Goal: Share content: Share content

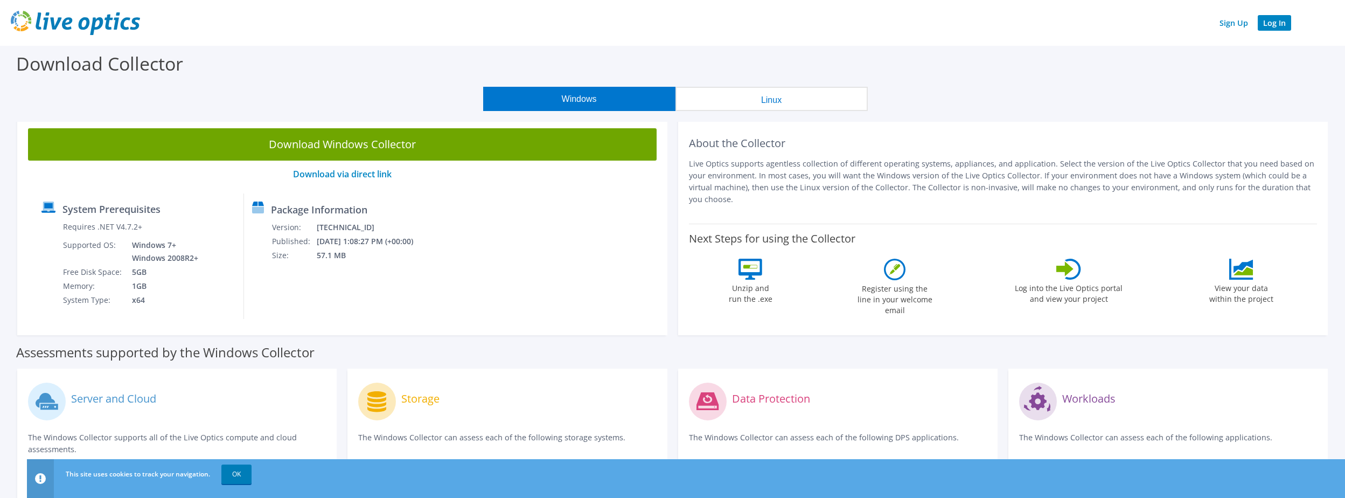
click at [1276, 23] on link "Log In" at bounding box center [1274, 23] width 33 height 16
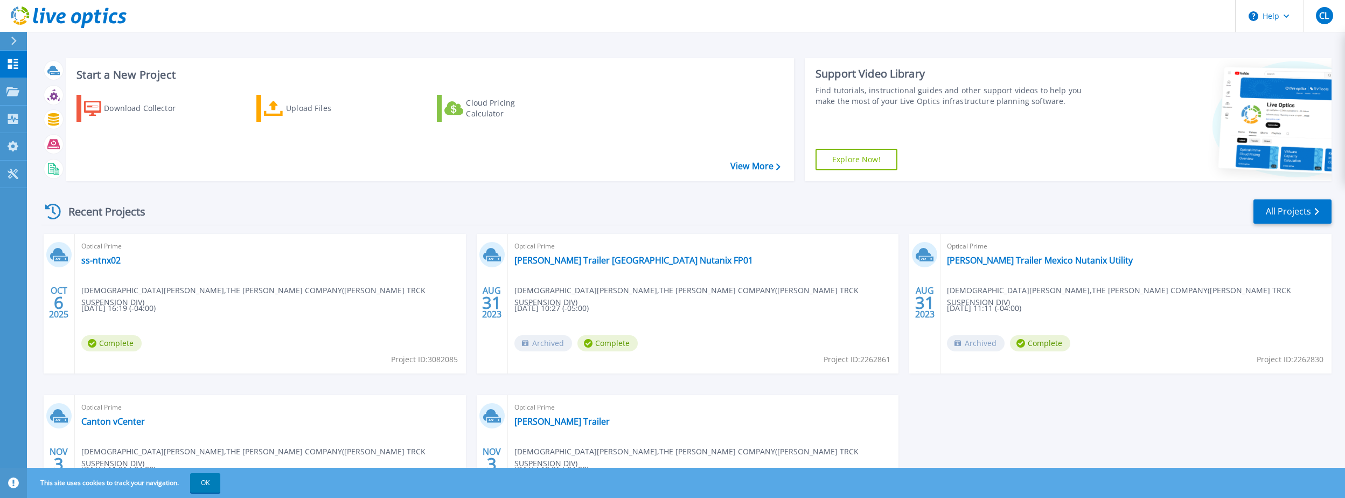
click at [268, 334] on div "Optical Prime ss-ntnx02 Christian Lenikus , THE BOLER COMPANY(HENDRICKSON TRCK …" at bounding box center [270, 304] width 391 height 140
click at [102, 261] on link "ss-ntnx02" at bounding box center [100, 260] width 39 height 11
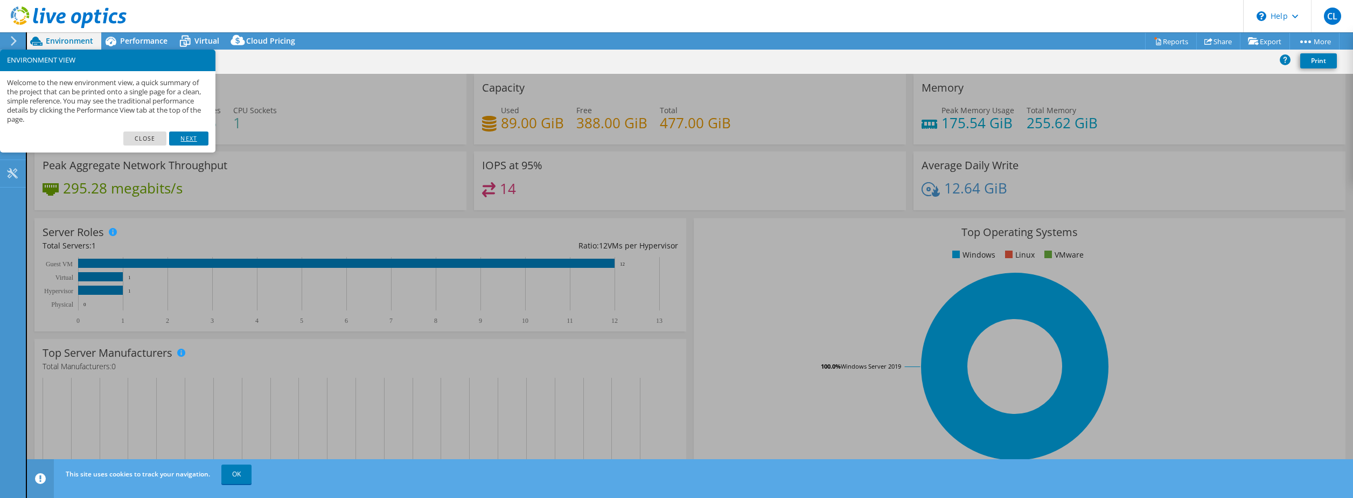
click at [192, 138] on link "Next" at bounding box center [188, 138] width 39 height 14
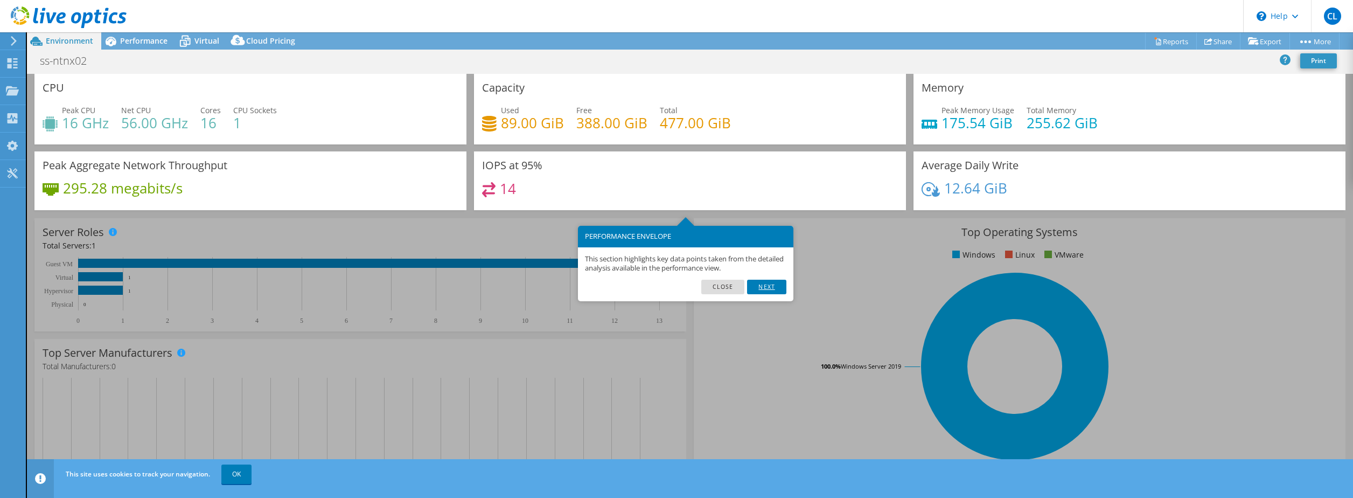
click at [765, 285] on link "Next" at bounding box center [766, 287] width 39 height 14
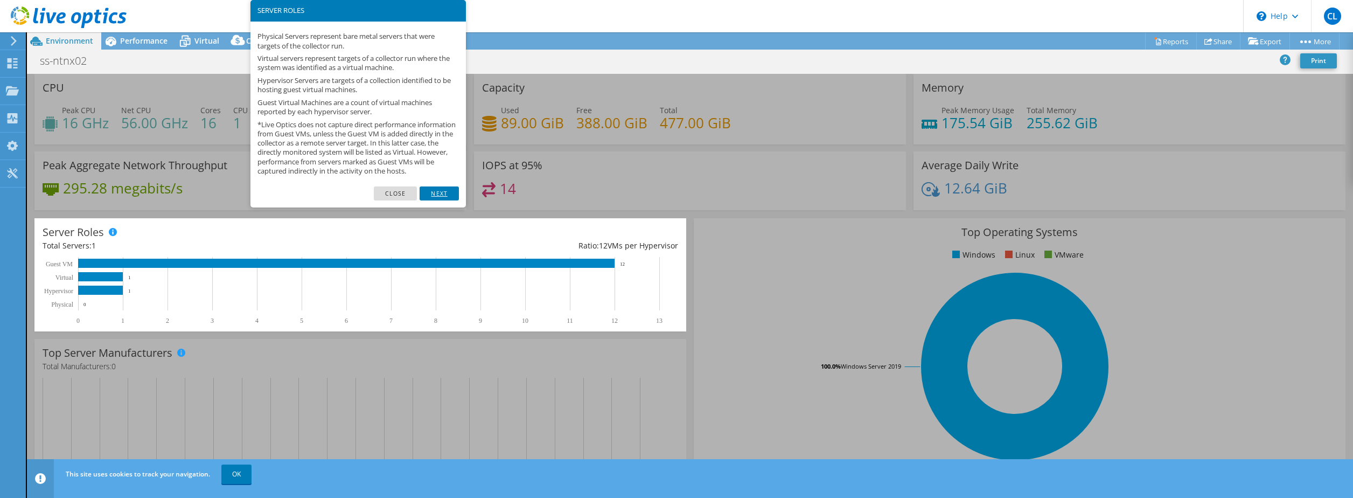
click at [435, 200] on link "Next" at bounding box center [439, 193] width 39 height 14
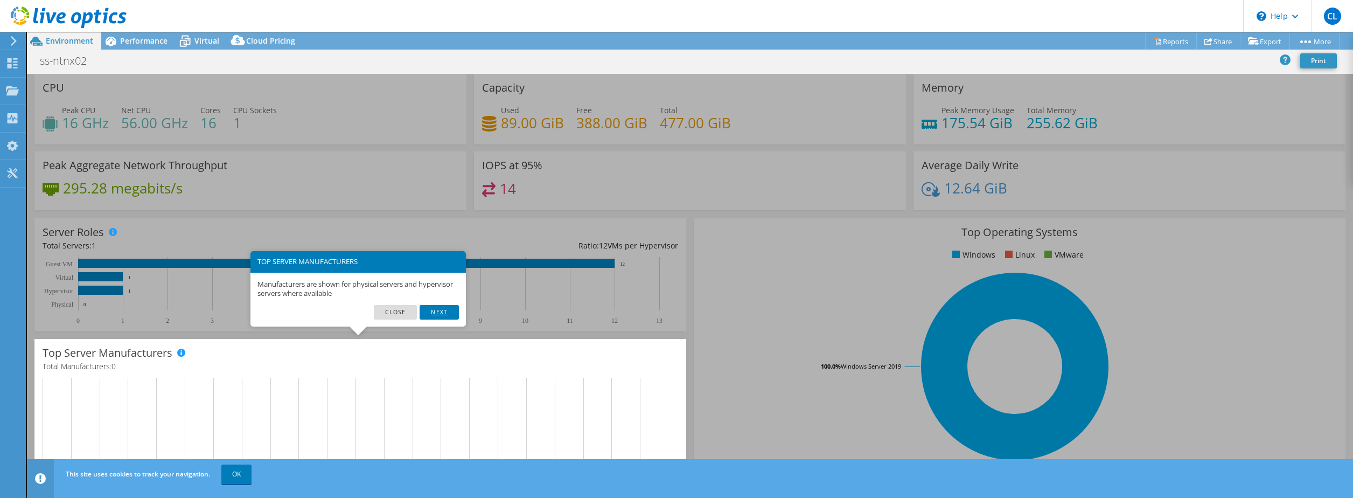
click at [436, 309] on link "Next" at bounding box center [439, 312] width 39 height 14
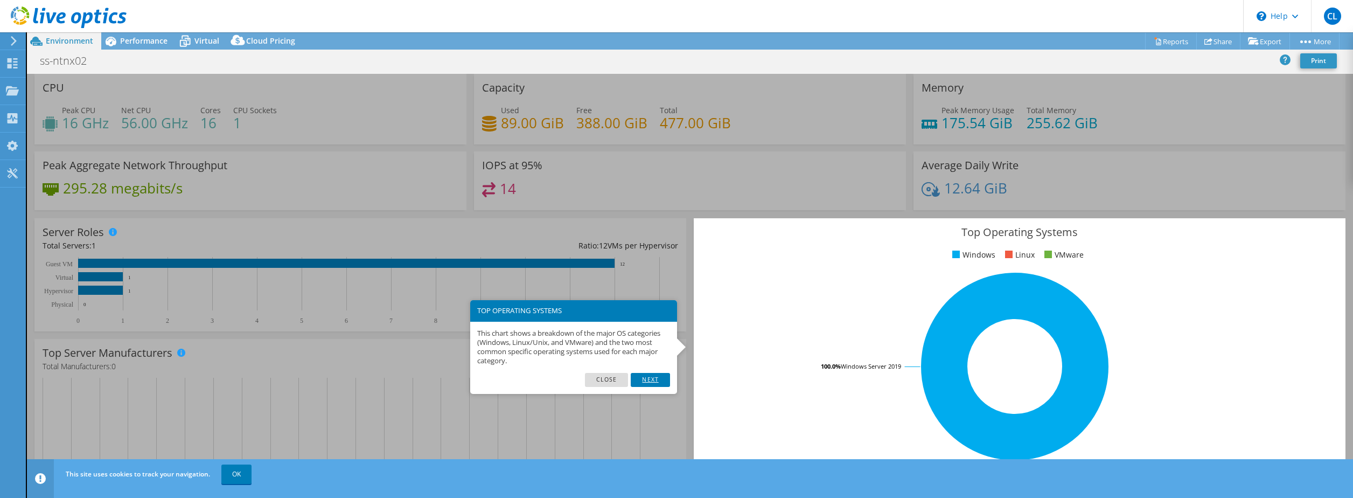
click at [652, 378] on link "Next" at bounding box center [650, 380] width 39 height 14
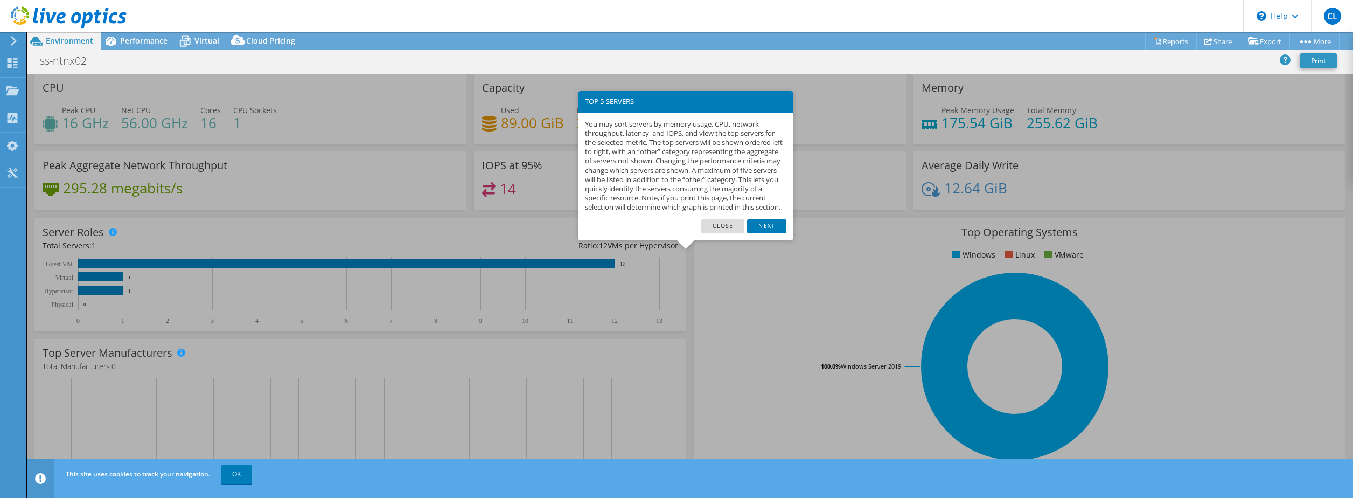
scroll to position [221, 0]
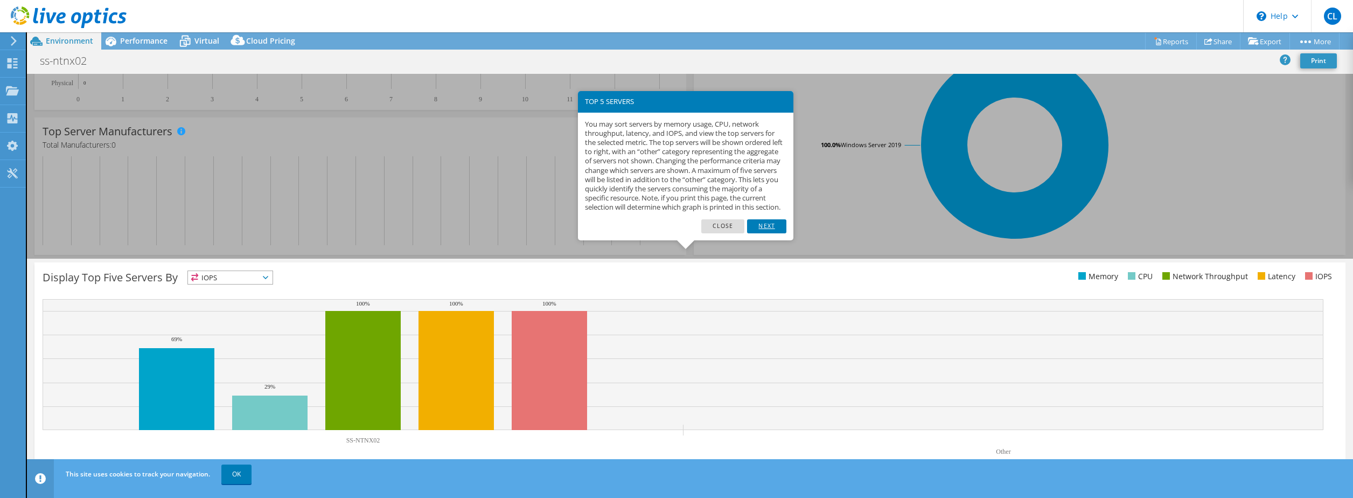
click at [769, 232] on link "Next" at bounding box center [766, 226] width 39 height 14
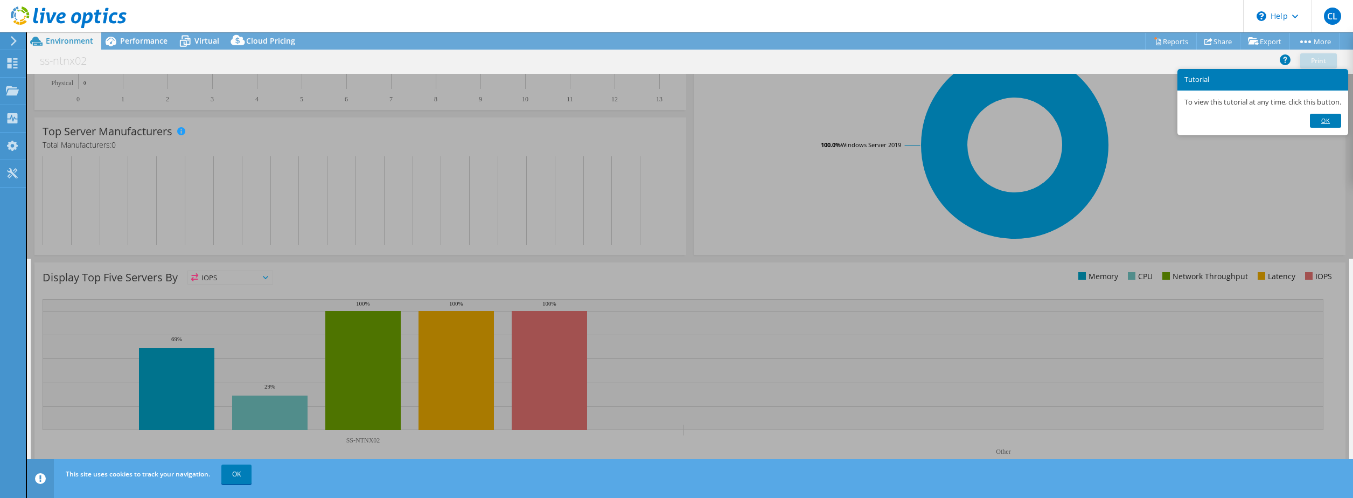
click at [1323, 119] on link "Ok" at bounding box center [1325, 121] width 31 height 14
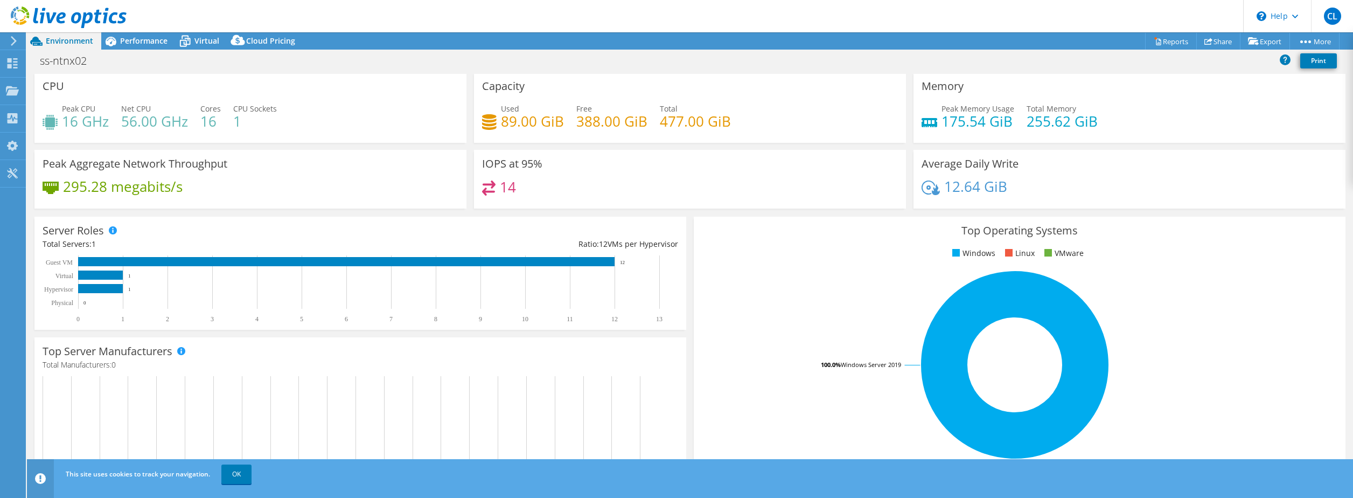
scroll to position [0, 0]
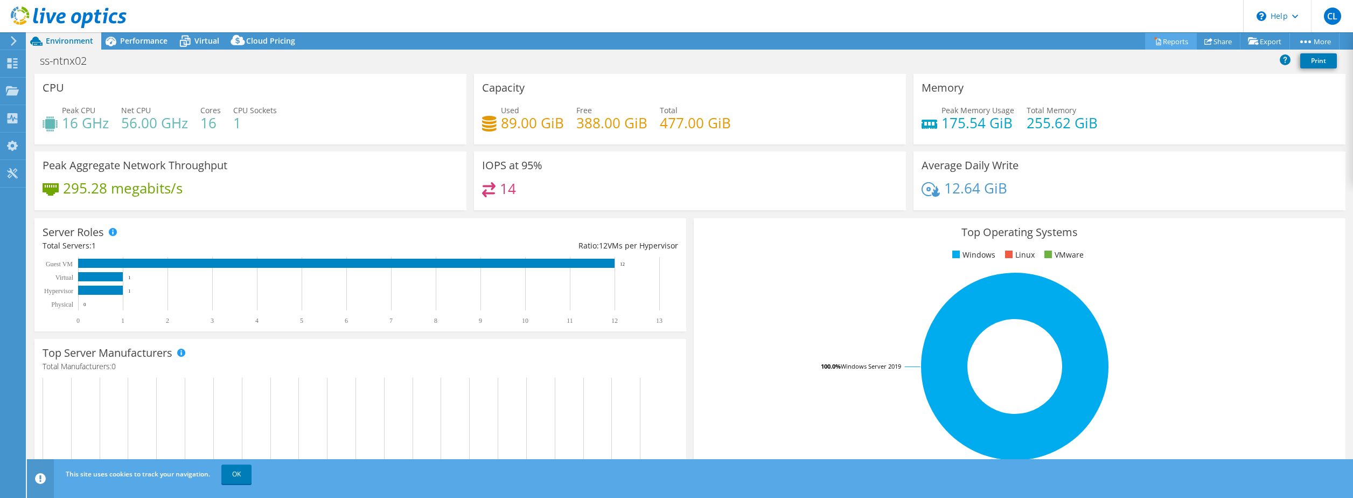
click at [1169, 37] on link "Reports" at bounding box center [1171, 41] width 52 height 17
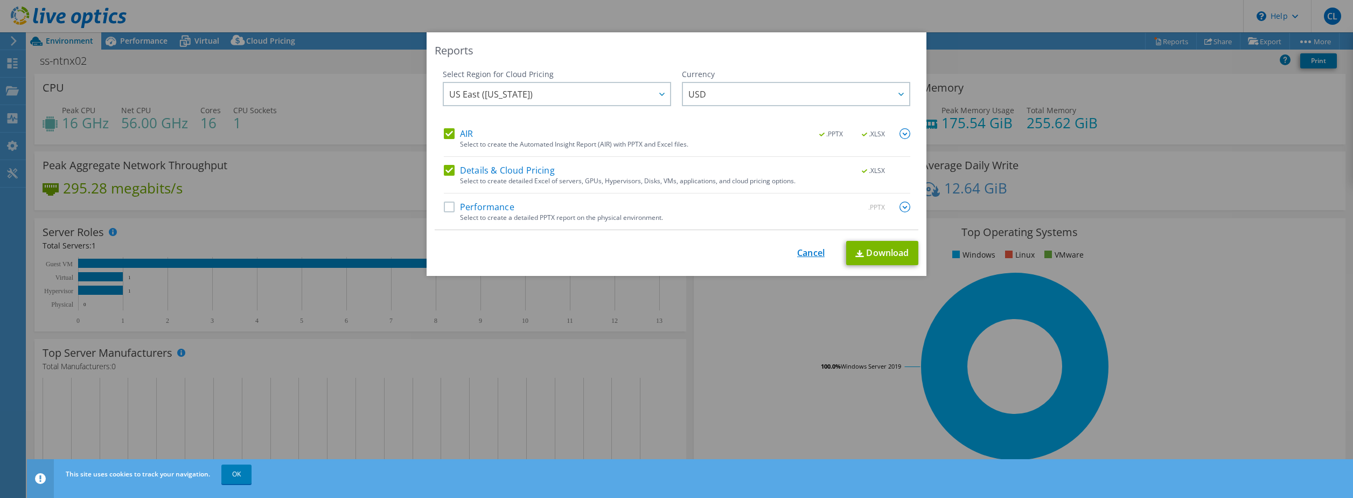
click at [807, 252] on link "Cancel" at bounding box center [810, 253] width 27 height 10
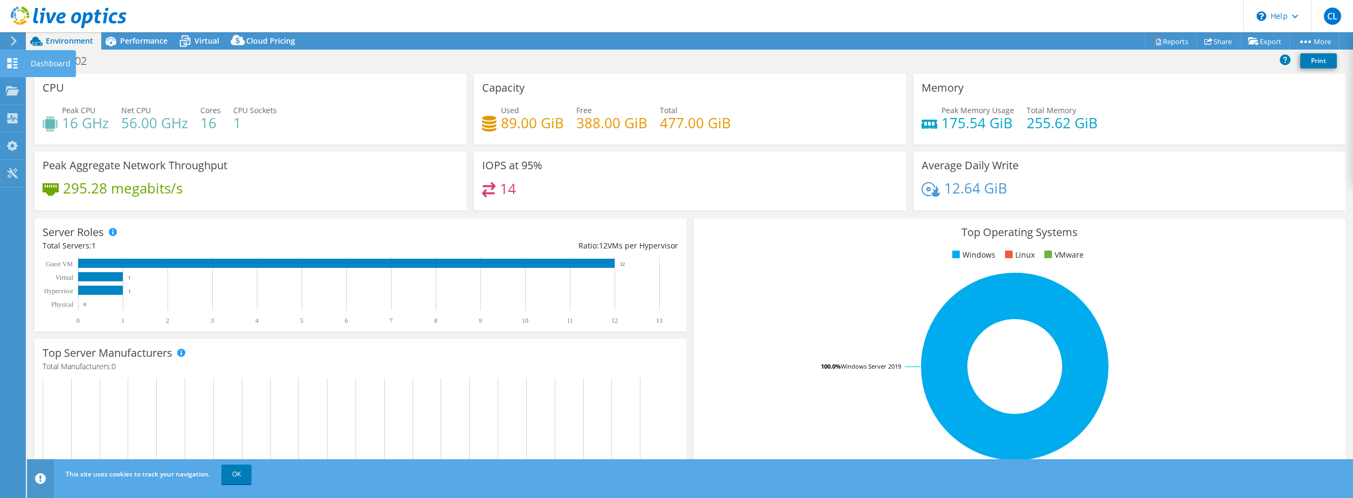
click at [11, 60] on use at bounding box center [13, 63] width 10 height 10
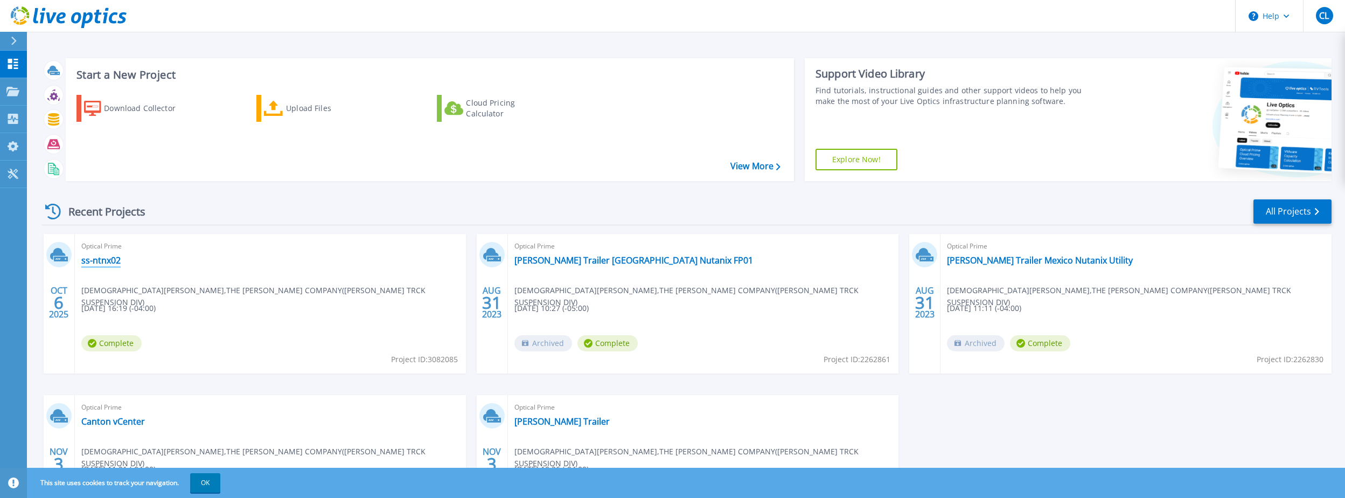
click at [101, 262] on link "ss-ntnx02" at bounding box center [100, 260] width 39 height 11
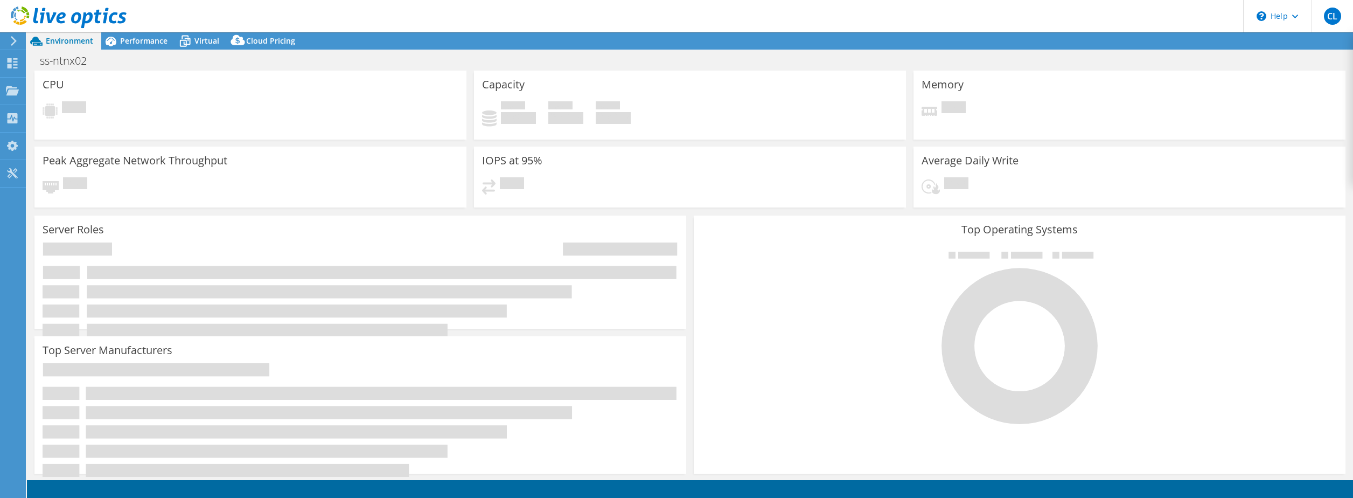
select select "USD"
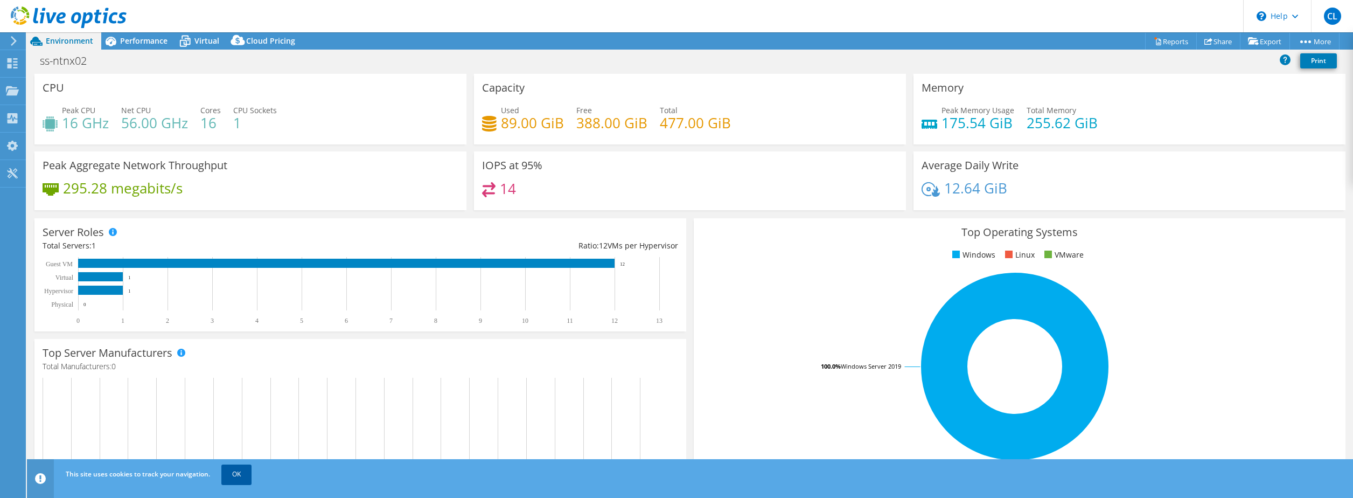
click at [236, 471] on link "OK" at bounding box center [236, 473] width 30 height 19
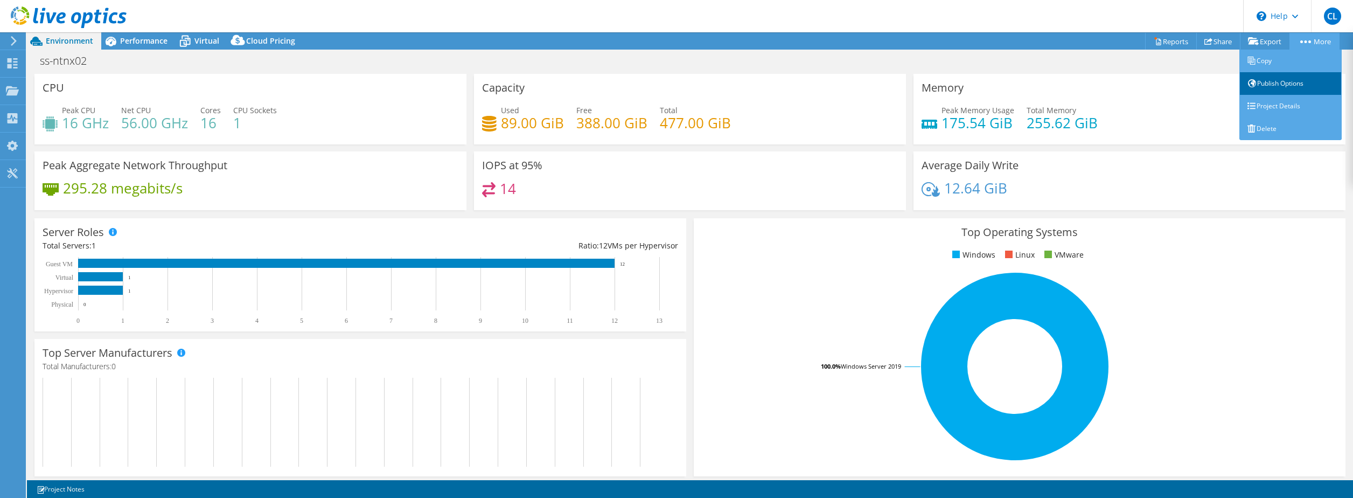
click at [1277, 79] on link "Publish Options" at bounding box center [1290, 83] width 102 height 23
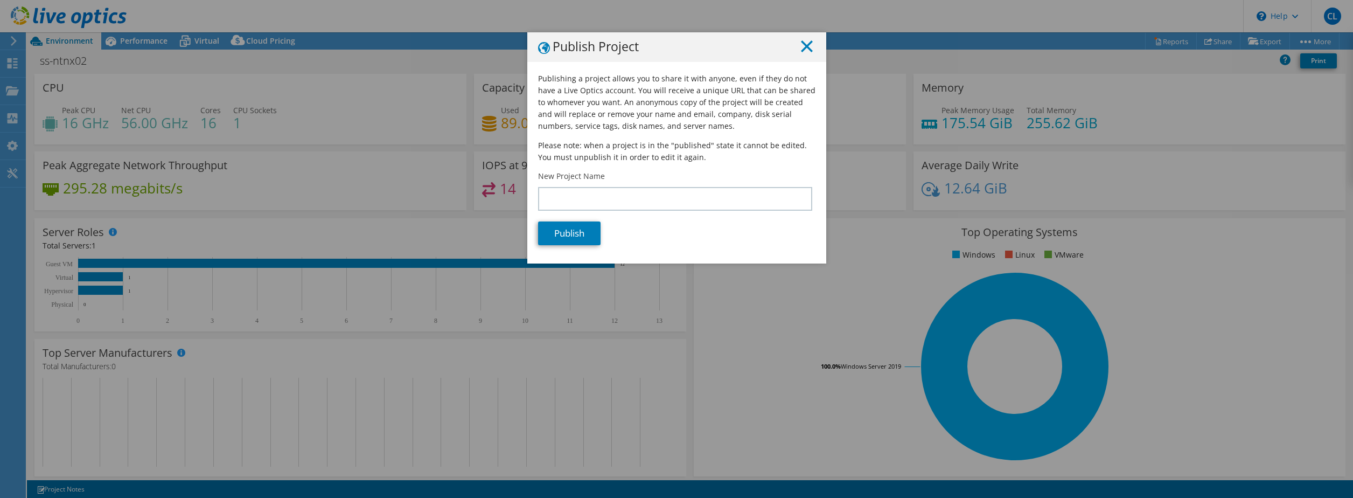
click at [803, 47] on line at bounding box center [806, 46] width 11 height 11
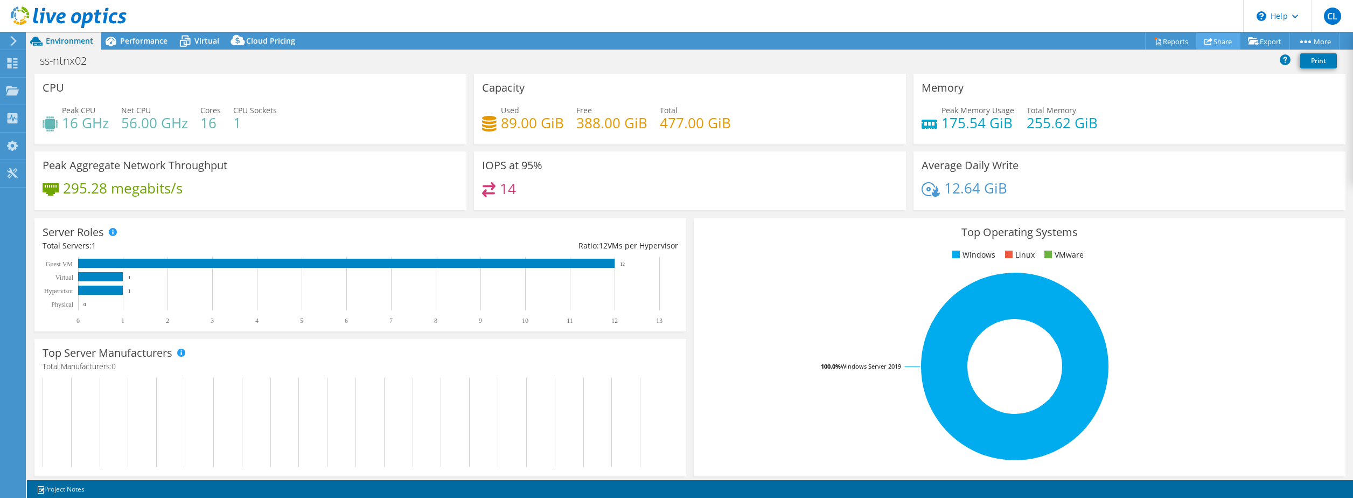
click at [1206, 40] on use at bounding box center [1208, 41] width 8 height 7
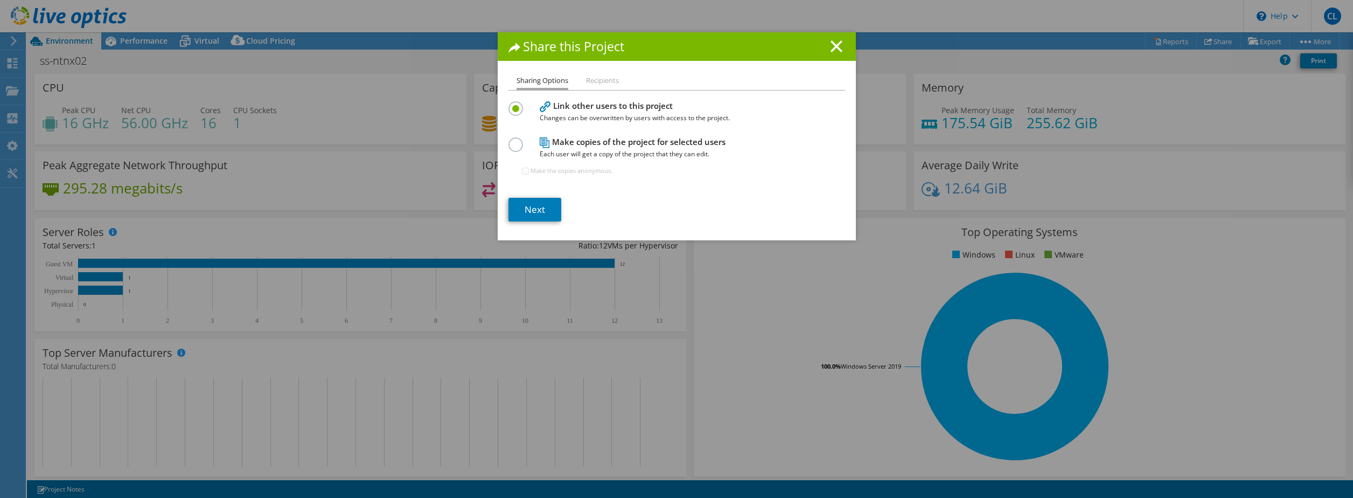
click at [603, 79] on li "Recipients" at bounding box center [602, 80] width 33 height 13
click at [832, 43] on icon at bounding box center [837, 46] width 12 height 12
